Goal: Information Seeking & Learning: Get advice/opinions

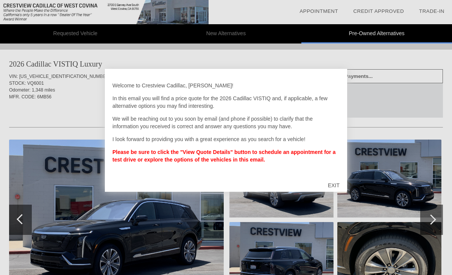
click at [339, 184] on div "EXIT" at bounding box center [333, 185] width 27 height 23
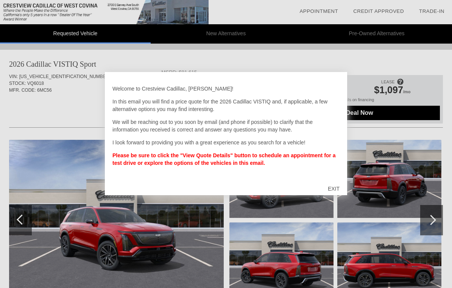
click at [337, 185] on div "EXIT" at bounding box center [333, 188] width 27 height 23
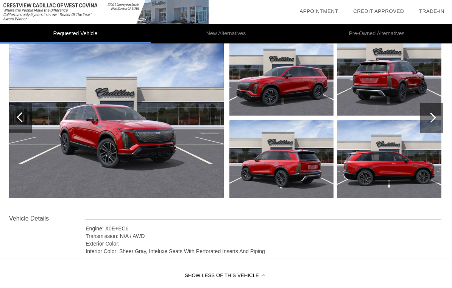
scroll to position [101, 0]
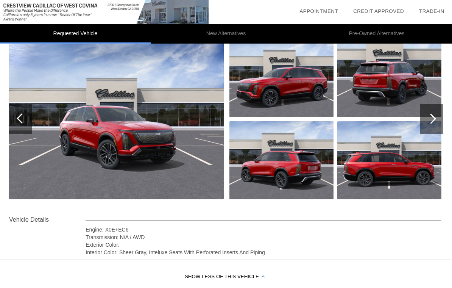
click at [430, 114] on div at bounding box center [431, 118] width 10 height 10
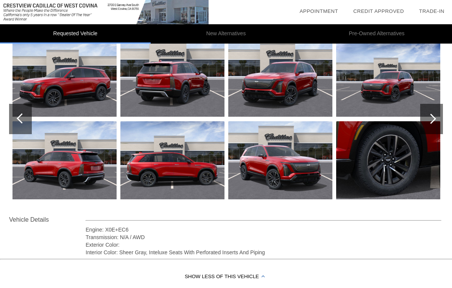
click at [428, 118] on div at bounding box center [431, 118] width 10 height 10
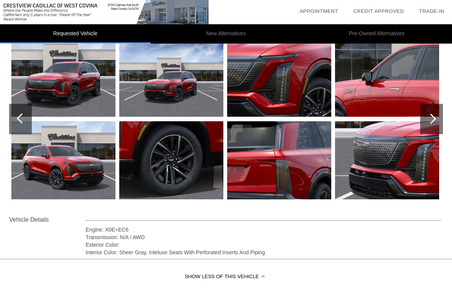
click at [428, 121] on div at bounding box center [431, 119] width 23 height 30
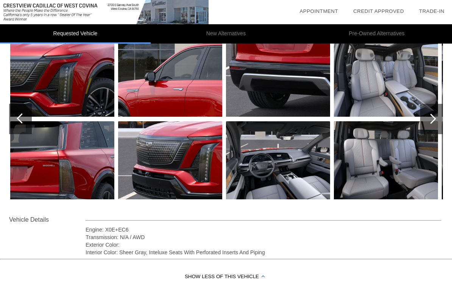
click at [431, 121] on div at bounding box center [431, 118] width 10 height 10
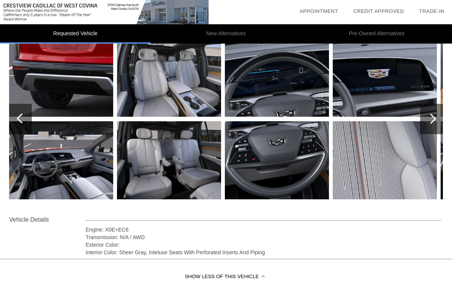
click at [433, 121] on div at bounding box center [431, 118] width 10 height 10
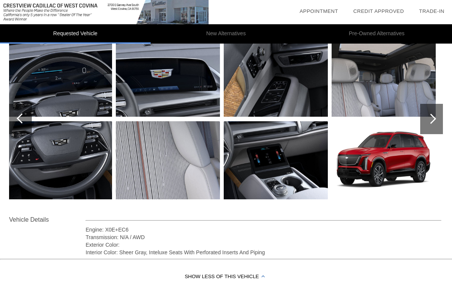
click at [432, 120] on div at bounding box center [431, 118] width 10 height 10
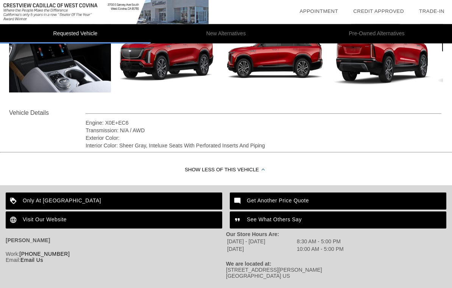
scroll to position [215, 0]
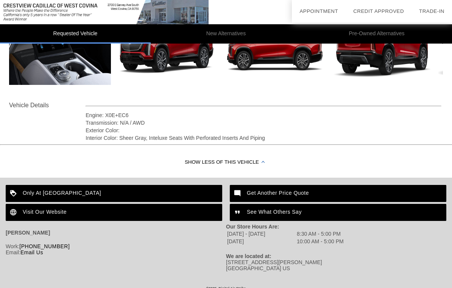
click at [294, 196] on div "Get Another Price Quote" at bounding box center [338, 193] width 216 height 17
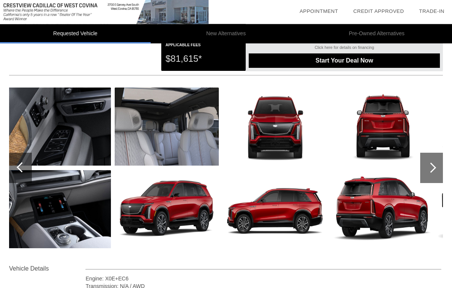
scroll to position [0, 0]
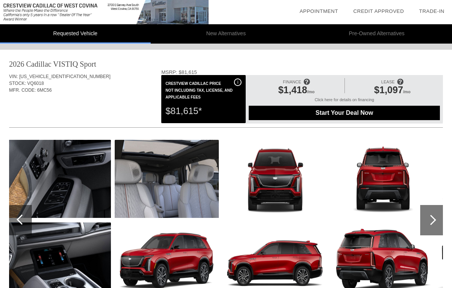
click at [435, 11] on link "Trade-In" at bounding box center [431, 11] width 25 height 6
click at [237, 83] on span "i" at bounding box center [237, 81] width 1 height 5
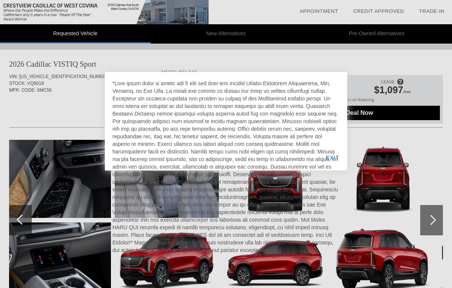
click at [337, 155] on div "EXIT" at bounding box center [332, 158] width 29 height 26
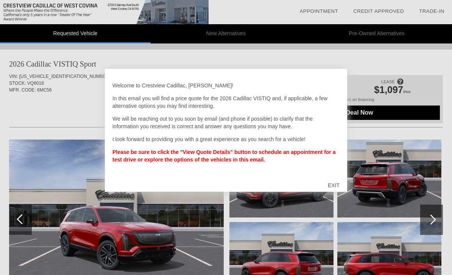
click at [340, 185] on div "EXIT" at bounding box center [333, 185] width 27 height 23
click at [331, 184] on div "EXIT" at bounding box center [333, 185] width 27 height 23
